Goal: Task Accomplishment & Management: Use online tool/utility

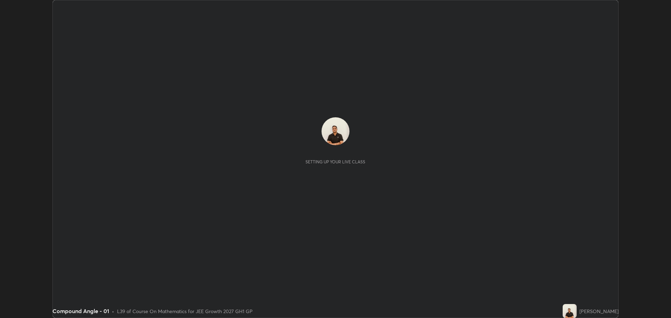
scroll to position [318, 671]
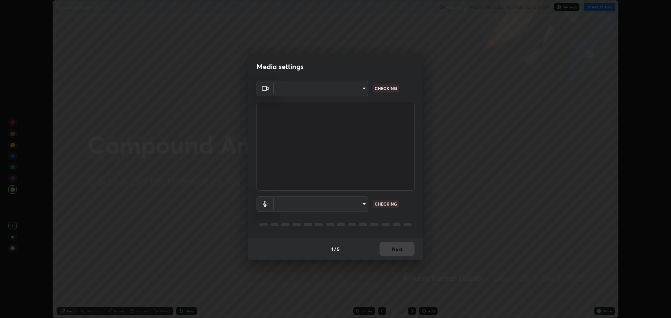
type input "818fcefd3fddf3d091a7478ec67eb8981ca9e8ab5665e76ce228af1b2ffa74de"
type input "9eef42aa830c615b5d7534580cc3e66c86575aa8da00648f2c59efabe6233f6d"
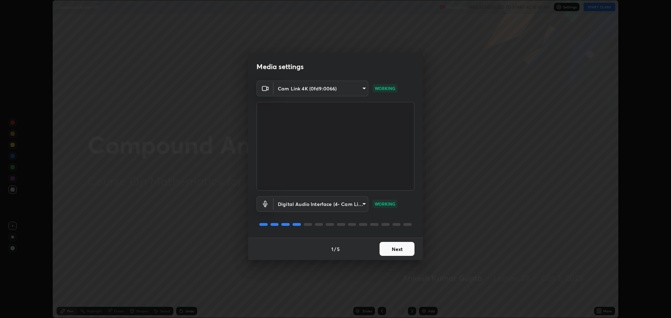
click at [387, 251] on button "Next" at bounding box center [397, 249] width 35 height 14
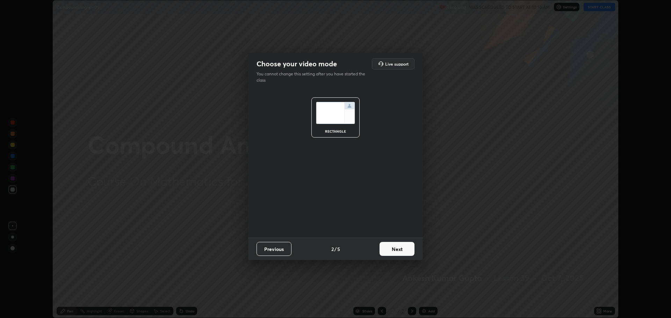
click at [391, 251] on button "Next" at bounding box center [397, 249] width 35 height 14
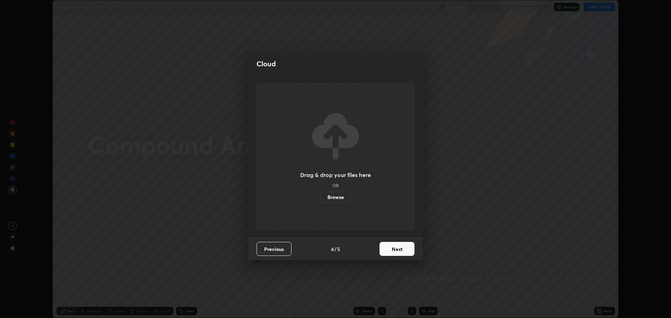
click at [396, 252] on button "Next" at bounding box center [397, 249] width 35 height 14
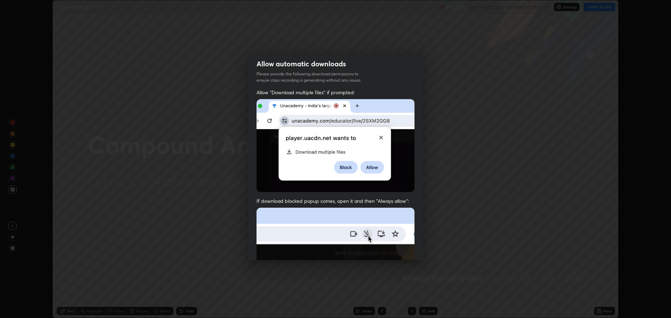
click at [395, 250] on img at bounding box center [336, 284] width 158 height 153
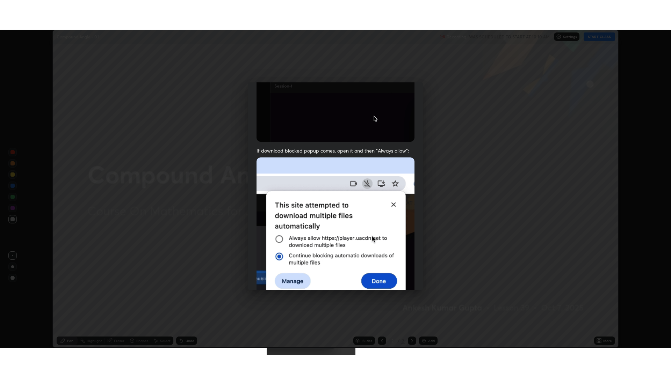
scroll to position [142, 0]
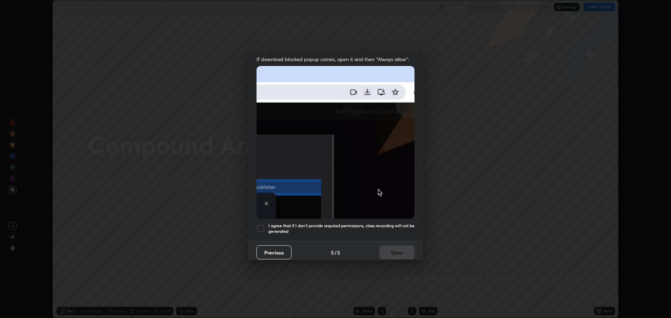
click at [264, 225] on div at bounding box center [261, 229] width 8 height 8
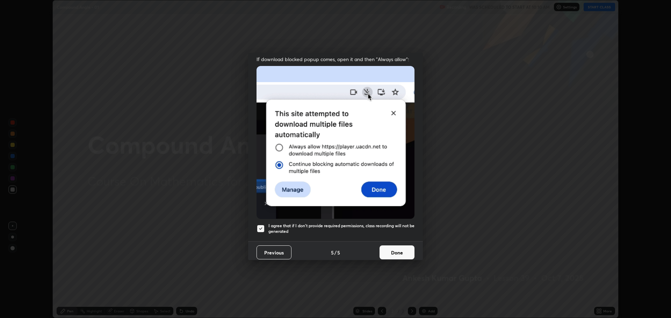
click at [384, 254] on button "Done" at bounding box center [397, 253] width 35 height 14
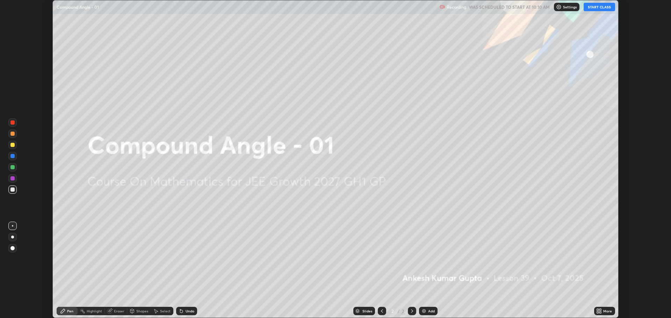
click at [596, 7] on button "START CLASS" at bounding box center [599, 7] width 31 height 8
click at [598, 310] on icon at bounding box center [598, 310] width 2 height 2
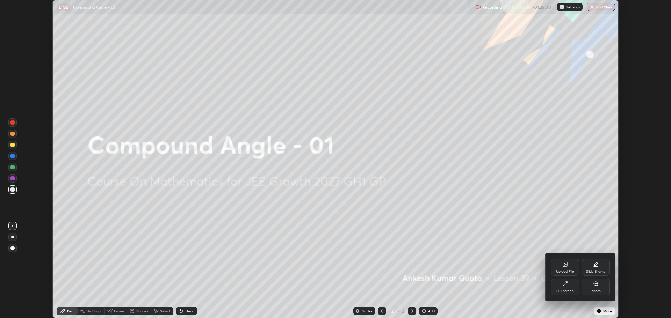
click at [557, 294] on div "Full screen" at bounding box center [565, 287] width 28 height 17
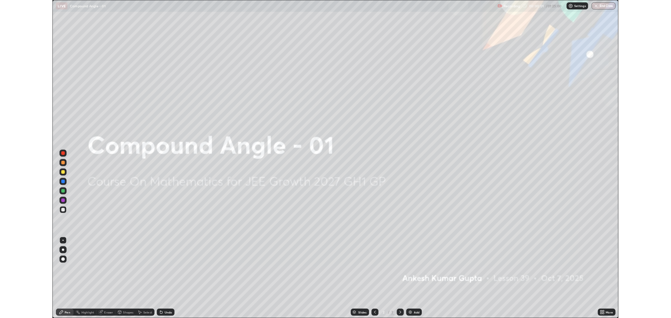
scroll to position [377, 671]
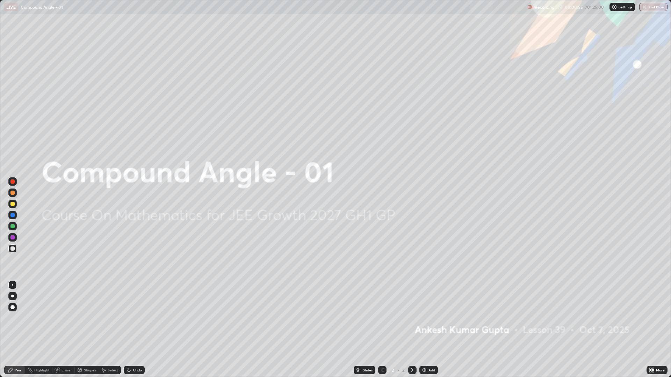
click at [427, 318] on div "Add" at bounding box center [428, 370] width 19 height 8
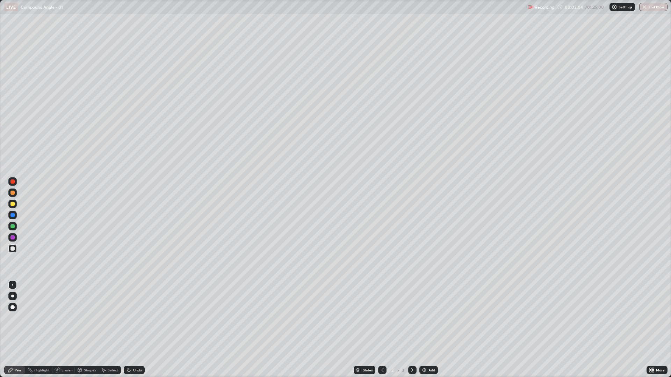
click at [86, 318] on div "Shapes" at bounding box center [90, 370] width 12 height 3
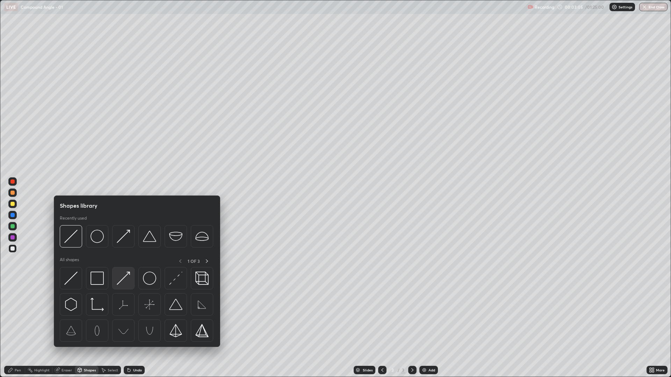
click at [124, 282] on img at bounding box center [123, 278] width 13 height 13
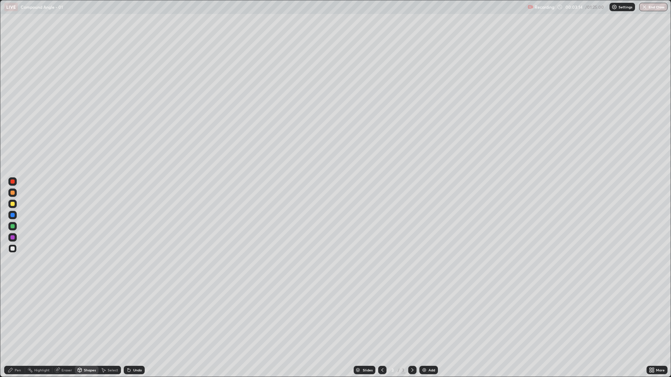
click at [10, 318] on icon at bounding box center [10, 370] width 4 height 4
click at [137, 318] on div "Undo" at bounding box center [137, 370] width 9 height 3
click at [67, 318] on div "Eraser" at bounding box center [67, 370] width 10 height 3
click at [18, 318] on div "Pen" at bounding box center [18, 370] width 6 height 3
click at [427, 318] on div "Add" at bounding box center [428, 370] width 19 height 8
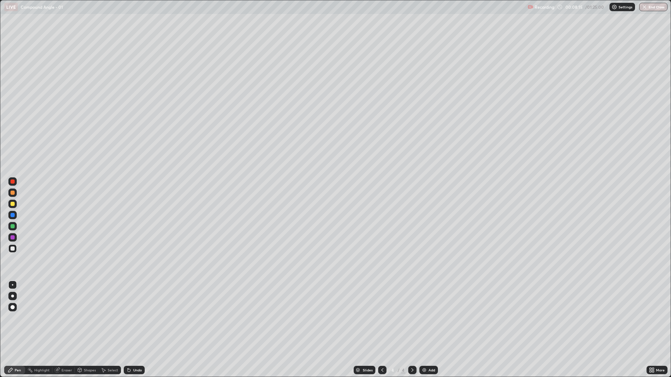
click at [85, 318] on div "Shapes" at bounding box center [90, 370] width 12 height 3
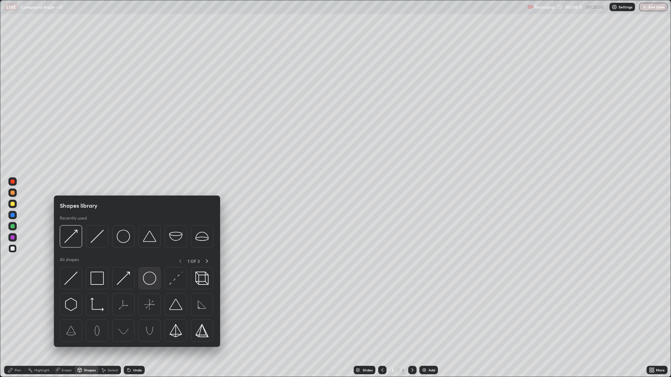
click at [146, 287] on div at bounding box center [149, 278] width 22 height 22
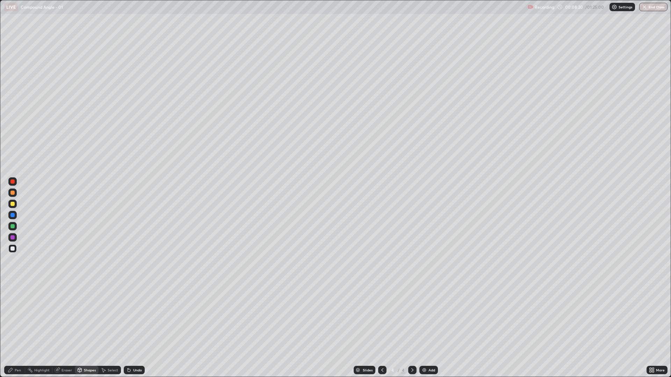
click at [84, 318] on div "Shapes" at bounding box center [90, 370] width 12 height 3
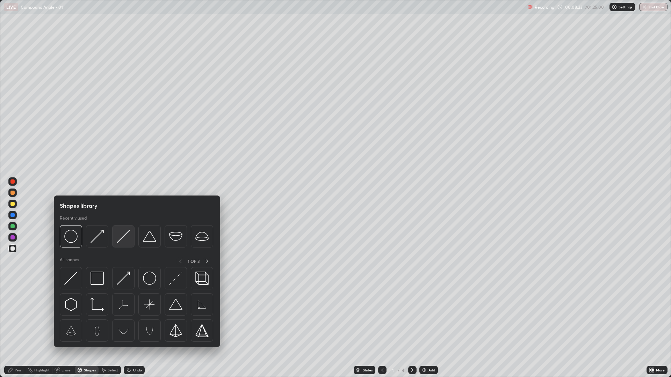
click at [118, 239] on img at bounding box center [123, 236] width 13 height 13
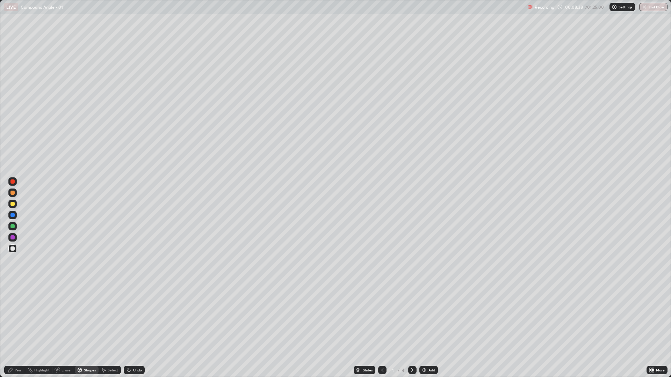
click at [18, 318] on div "Pen" at bounding box center [14, 370] width 21 height 8
click at [66, 318] on div "Eraser" at bounding box center [67, 370] width 10 height 3
click at [16, 318] on div "Pen" at bounding box center [14, 370] width 21 height 8
click at [66, 318] on div "Eraser" at bounding box center [67, 370] width 10 height 3
click at [18, 318] on div "Pen" at bounding box center [18, 370] width 6 height 3
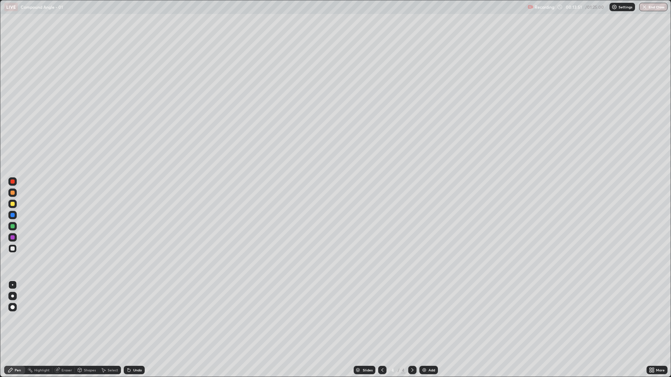
click at [12, 203] on div at bounding box center [12, 204] width 4 height 4
click at [65, 318] on div "Eraser" at bounding box center [63, 370] width 22 height 8
click at [17, 318] on div "Pen" at bounding box center [18, 370] width 6 height 3
click at [427, 318] on div "Add" at bounding box center [428, 370] width 19 height 8
click at [86, 318] on div "Shapes" at bounding box center [90, 370] width 12 height 3
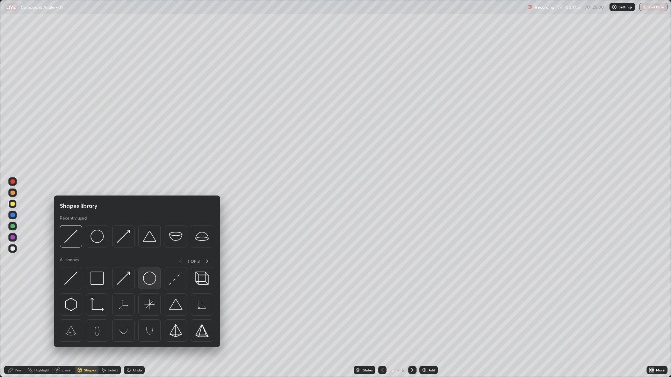
click at [145, 282] on img at bounding box center [149, 278] width 13 height 13
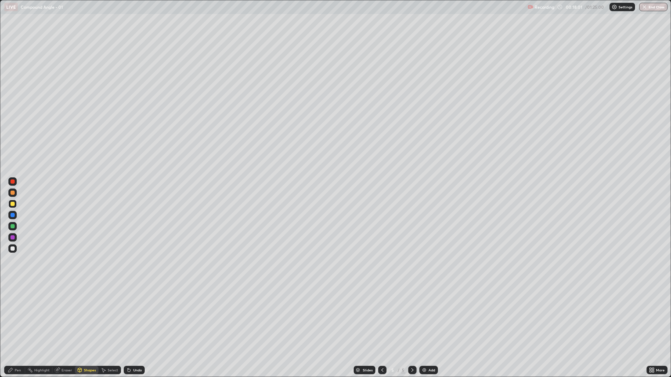
click at [85, 318] on div "Shapes" at bounding box center [90, 370] width 12 height 3
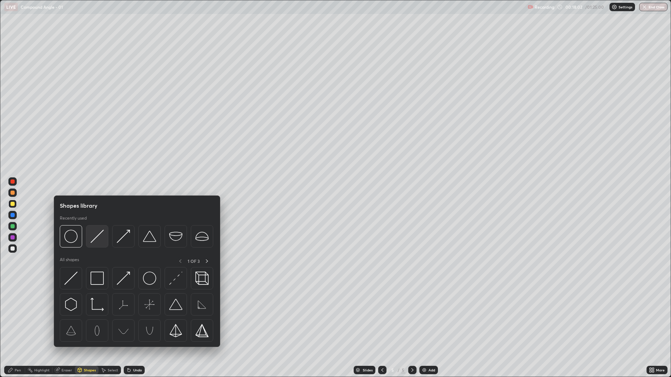
click at [96, 240] on img at bounding box center [97, 236] width 13 height 13
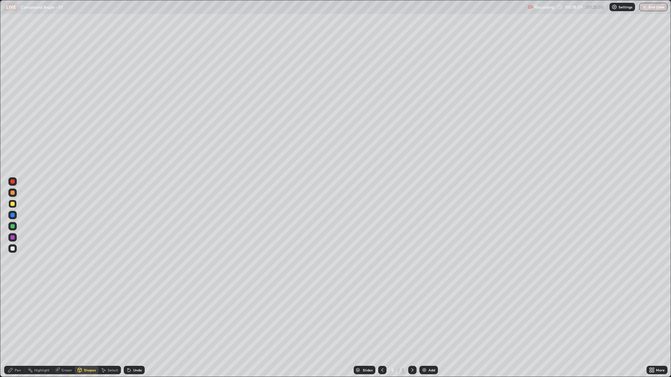
click at [18, 318] on div "Pen" at bounding box center [18, 370] width 6 height 3
click at [66, 318] on div "Eraser" at bounding box center [67, 370] width 10 height 3
click at [13, 318] on div "Pen" at bounding box center [14, 370] width 21 height 8
click at [425, 318] on img at bounding box center [424, 371] width 6 height 6
click at [66, 318] on div "Eraser" at bounding box center [67, 370] width 10 height 3
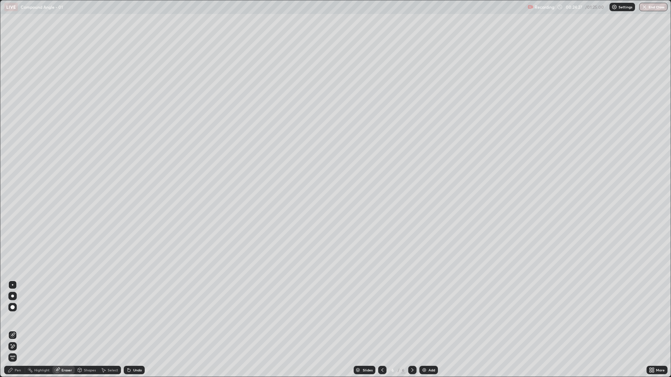
click at [18, 318] on div "Pen" at bounding box center [14, 370] width 21 height 8
click at [427, 318] on div "Add" at bounding box center [428, 370] width 19 height 8
click at [137, 318] on div "Undo" at bounding box center [137, 370] width 9 height 3
click at [62, 318] on div "Eraser" at bounding box center [67, 370] width 10 height 3
click at [15, 318] on div "Pen" at bounding box center [18, 370] width 6 height 3
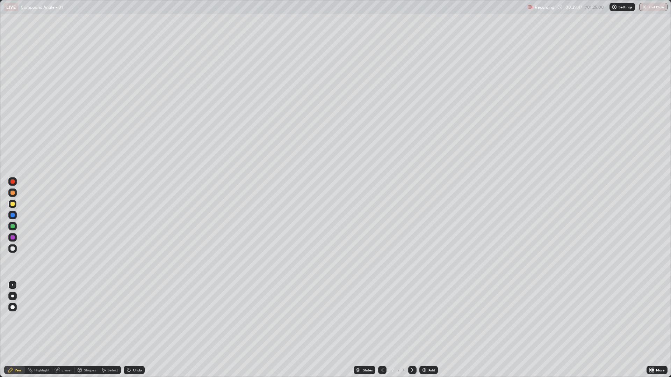
click at [13, 249] on div at bounding box center [12, 249] width 4 height 4
click at [66, 318] on div "Eraser" at bounding box center [63, 370] width 22 height 8
click at [16, 318] on div "Pen" at bounding box center [14, 370] width 21 height 8
click at [429, 318] on div "Add" at bounding box center [431, 370] width 7 height 3
click at [135, 318] on div "Undo" at bounding box center [137, 370] width 9 height 3
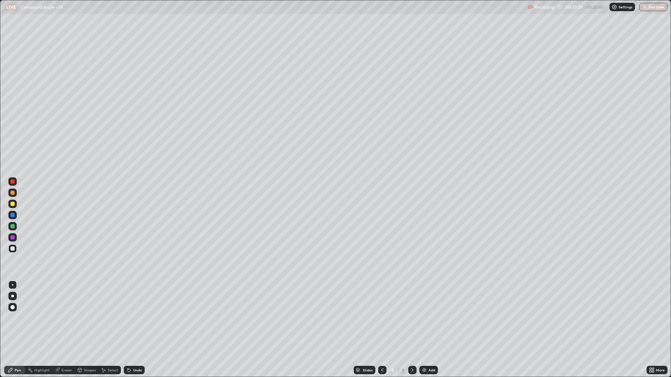
click at [427, 318] on div "Add" at bounding box center [428, 370] width 19 height 8
click at [66, 318] on div "Eraser" at bounding box center [67, 370] width 10 height 3
click at [13, 318] on icon at bounding box center [11, 371] width 6 height 6
click at [429, 318] on div "Add" at bounding box center [431, 370] width 7 height 3
click at [85, 318] on div "Shapes" at bounding box center [90, 370] width 12 height 3
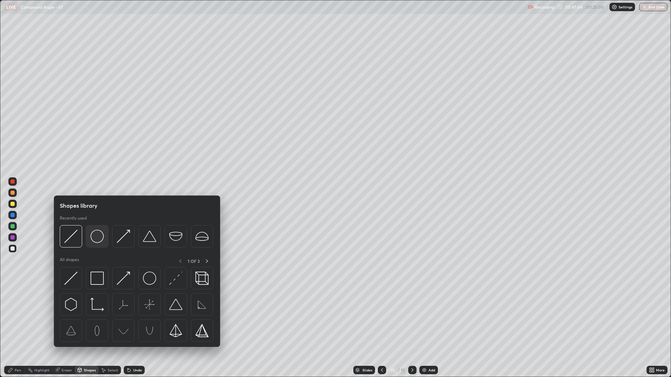
click at [94, 237] on img at bounding box center [97, 236] width 13 height 13
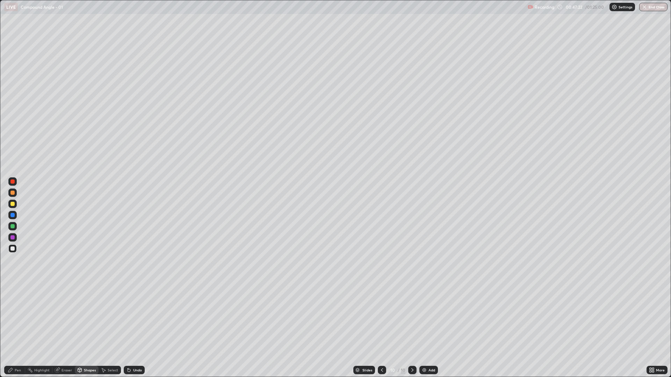
click at [132, 318] on div "Undo" at bounding box center [134, 370] width 21 height 8
click at [138, 318] on div "Undo" at bounding box center [137, 370] width 9 height 3
click at [133, 318] on div "Undo" at bounding box center [134, 370] width 21 height 8
click at [134, 318] on div "Undo" at bounding box center [137, 370] width 9 height 3
click at [85, 318] on div "Shapes" at bounding box center [90, 370] width 12 height 3
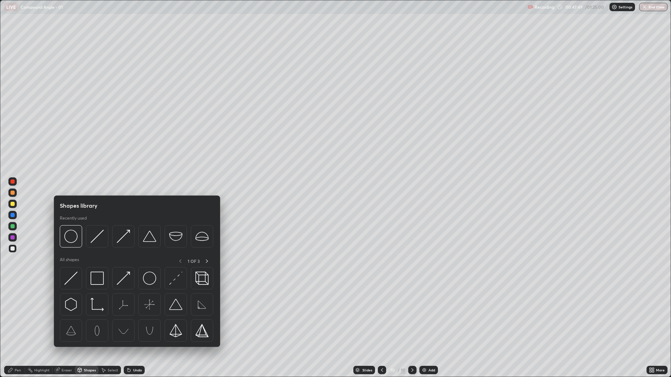
click at [15, 318] on div "Pen" at bounding box center [18, 370] width 6 height 3
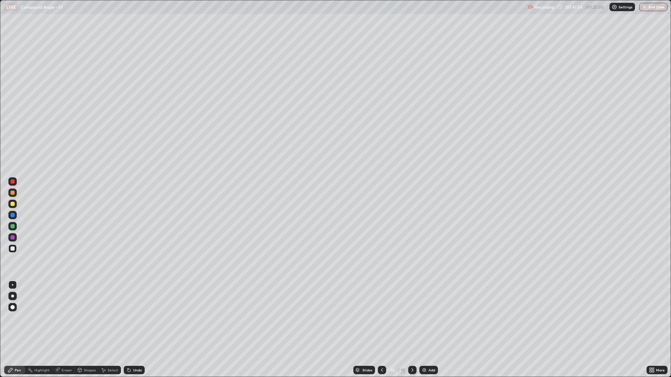
click at [86, 318] on div "Shapes" at bounding box center [90, 370] width 12 height 3
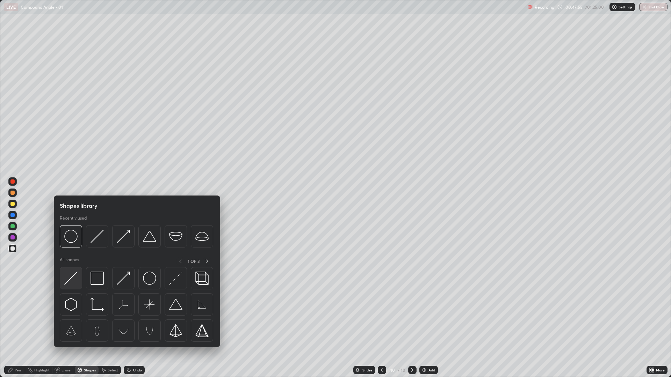
click at [70, 282] on img at bounding box center [70, 278] width 13 height 13
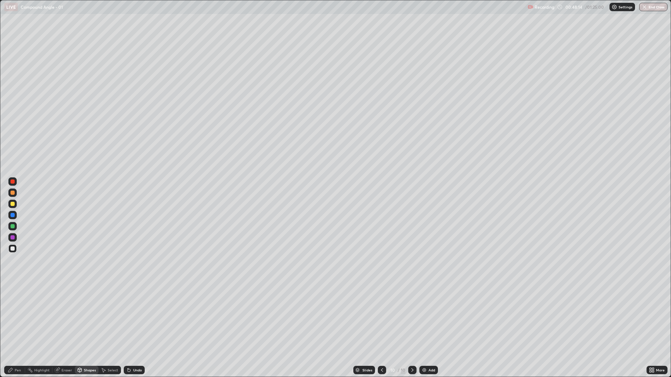
click at [133, 318] on div "Undo" at bounding box center [137, 370] width 9 height 3
click at [16, 318] on div "Pen" at bounding box center [14, 370] width 21 height 8
click at [13, 237] on div at bounding box center [12, 238] width 4 height 4
click at [110, 318] on div "Select" at bounding box center [113, 370] width 10 height 3
click at [90, 318] on div "Shapes" at bounding box center [87, 370] width 24 height 8
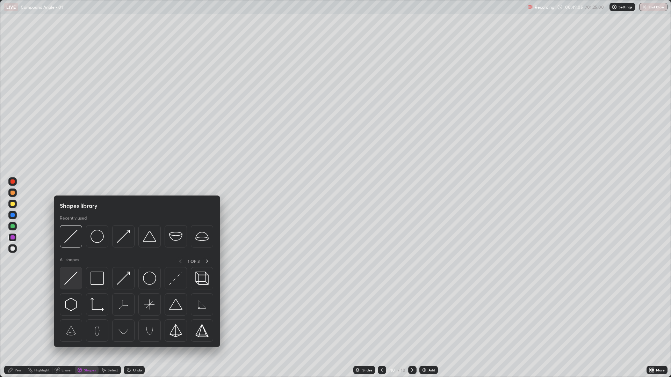
click at [74, 281] on img at bounding box center [70, 278] width 13 height 13
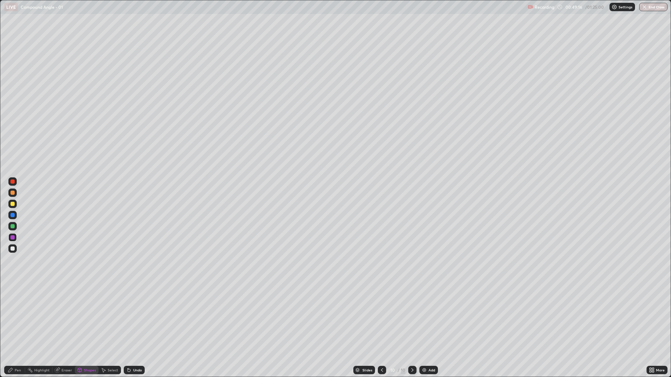
click at [16, 318] on div "Pen" at bounding box center [18, 370] width 6 height 3
click at [130, 318] on icon at bounding box center [129, 371] width 6 height 6
click at [11, 248] on div at bounding box center [12, 249] width 4 height 4
click at [11, 204] on div at bounding box center [12, 204] width 4 height 4
click at [382, 318] on icon at bounding box center [382, 370] width 2 height 3
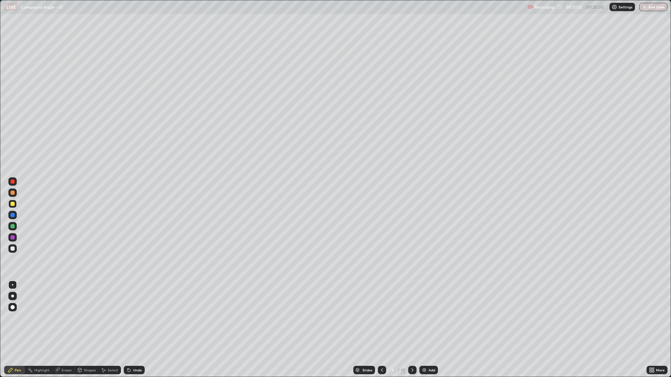
click at [412, 318] on icon at bounding box center [413, 371] width 6 height 6
click at [380, 318] on icon at bounding box center [382, 371] width 6 height 6
click at [426, 318] on img at bounding box center [424, 371] width 6 height 6
click at [385, 318] on div at bounding box center [382, 370] width 8 height 8
click at [382, 318] on icon at bounding box center [383, 371] width 6 height 6
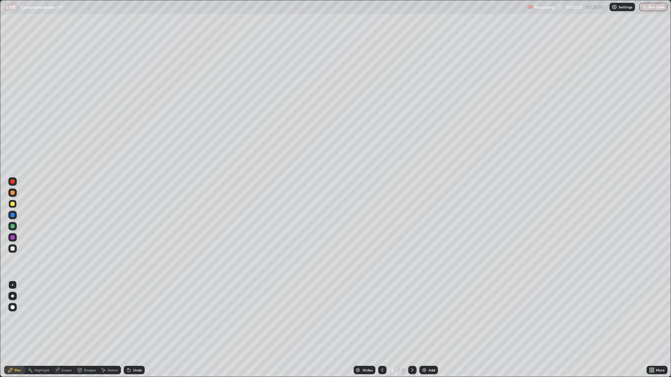
click at [410, 318] on icon at bounding box center [413, 371] width 6 height 6
click at [412, 318] on icon at bounding box center [413, 371] width 6 height 6
click at [426, 318] on img at bounding box center [424, 371] width 6 height 6
click at [85, 318] on div "Shapes" at bounding box center [90, 370] width 12 height 3
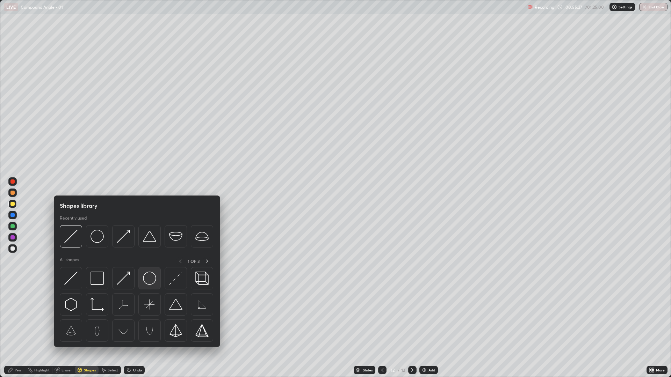
click at [146, 284] on img at bounding box center [149, 278] width 13 height 13
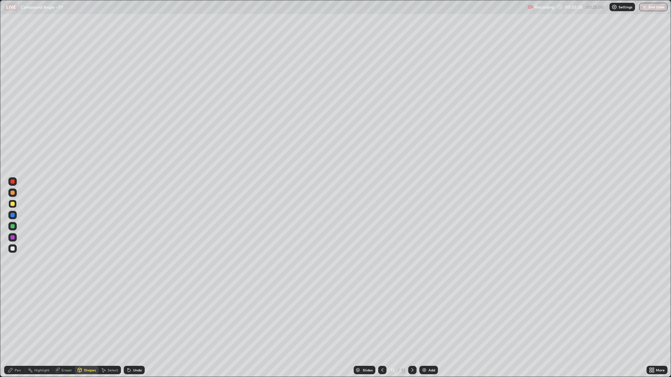
click at [89, 318] on div "Shapes" at bounding box center [87, 370] width 24 height 8
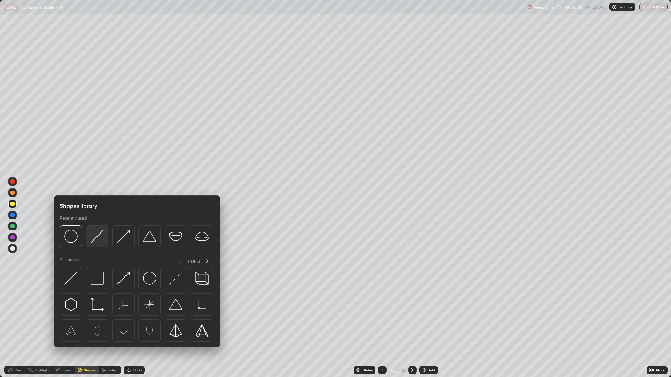
click at [93, 241] on img at bounding box center [97, 236] width 13 height 13
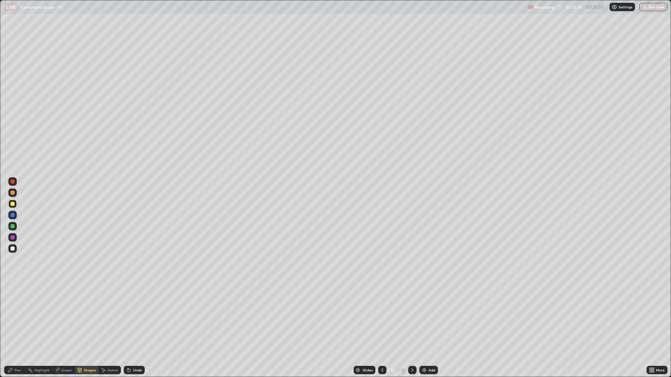
click at [17, 318] on div "Pen" at bounding box center [18, 370] width 6 height 3
click at [13, 251] on div at bounding box center [12, 249] width 4 height 4
click at [426, 318] on div "Add" at bounding box center [428, 370] width 19 height 8
click at [134, 318] on div "Undo" at bounding box center [137, 370] width 9 height 3
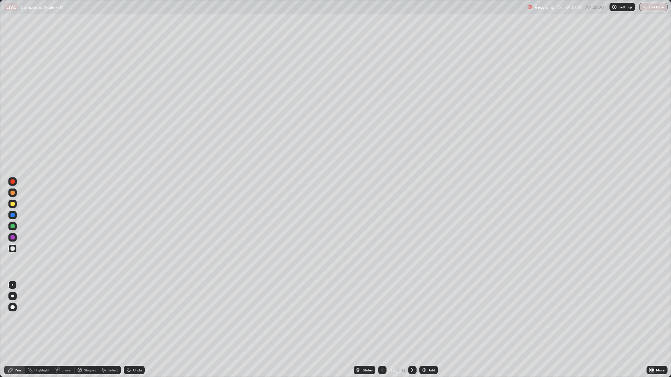
click at [424, 318] on div "Add" at bounding box center [428, 370] width 19 height 8
click at [128, 318] on icon at bounding box center [129, 370] width 3 height 3
click at [133, 318] on div "Undo" at bounding box center [137, 370] width 9 height 3
click at [133, 318] on div "Undo" at bounding box center [134, 370] width 21 height 8
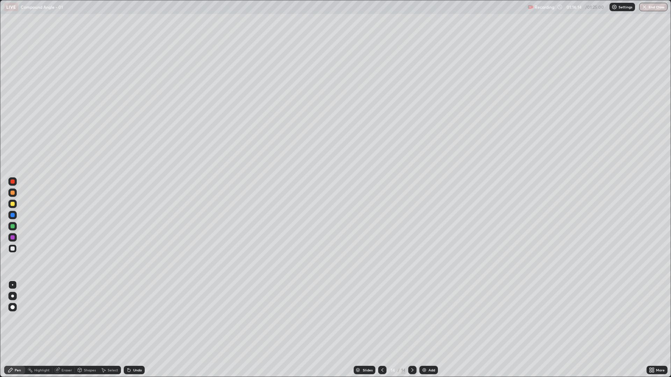
click at [426, 318] on img at bounding box center [424, 371] width 6 height 6
click at [137, 318] on div "Undo" at bounding box center [137, 370] width 9 height 3
click at [136, 318] on div "Undo" at bounding box center [137, 370] width 9 height 3
click at [139, 318] on div "Undo" at bounding box center [137, 370] width 9 height 3
click at [135, 318] on div "Undo" at bounding box center [134, 370] width 21 height 8
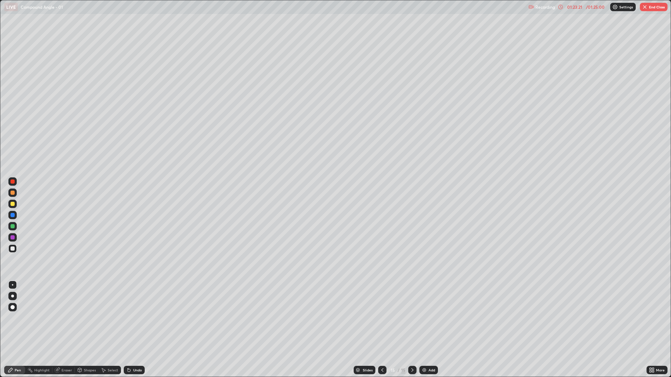
click at [62, 318] on div "Eraser" at bounding box center [67, 370] width 10 height 3
click at [14, 318] on div "Pen" at bounding box center [14, 370] width 21 height 8
click at [128, 318] on icon at bounding box center [129, 370] width 3 height 3
click at [132, 318] on div "Undo" at bounding box center [134, 370] width 21 height 8
click at [133, 318] on div "Undo" at bounding box center [137, 370] width 9 height 3
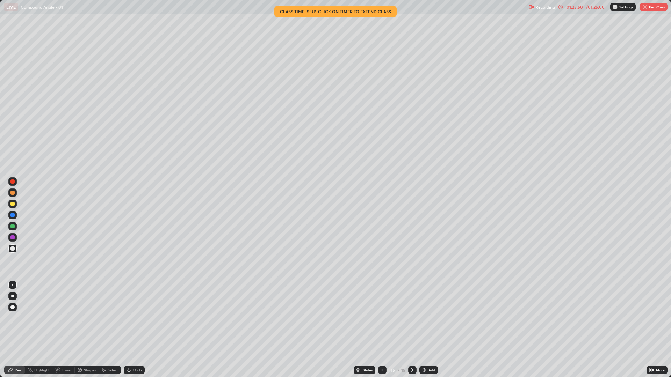
click at [653, 11] on button "End Class" at bounding box center [654, 7] width 28 height 8
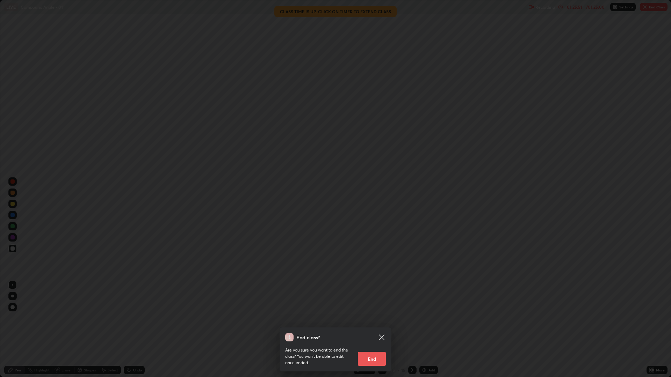
click at [373, 318] on button "End" at bounding box center [372, 359] width 28 height 14
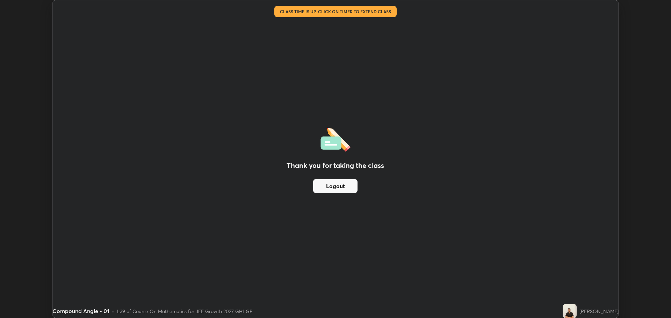
scroll to position [34630, 34278]
